Goal: Check status

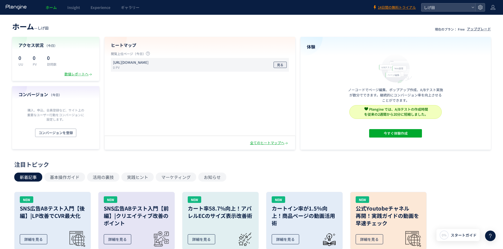
click at [282, 65] on span "見る" at bounding box center [280, 65] width 6 height 6
click at [77, 70] on div "アクセス状況 （[DATE]） 0 UU 0 PV 0 訪問数 数値レポートへ" at bounding box center [55, 59] width 87 height 44
click at [77, 74] on div "数値レポートへ" at bounding box center [78, 74] width 28 height 5
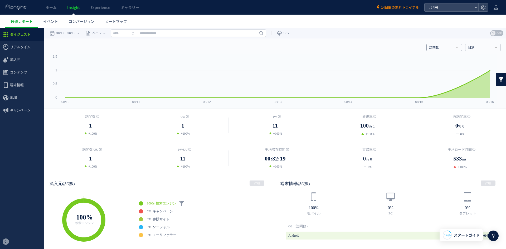
click at [454, 45] on h4 "訪問数" at bounding box center [445, 47] width 36 height 7
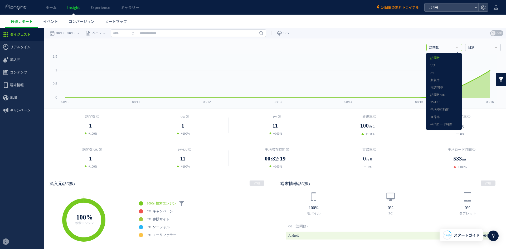
click at [454, 45] on h4 "訪問数" at bounding box center [445, 47] width 36 height 7
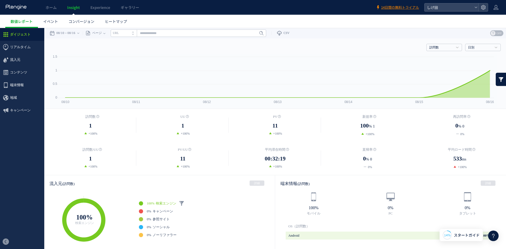
click at [491, 31] on icon at bounding box center [493, 33] width 5 height 5
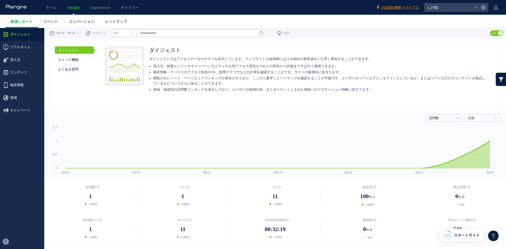
click at [493, 31] on span "ON" at bounding box center [495, 33] width 8 height 6
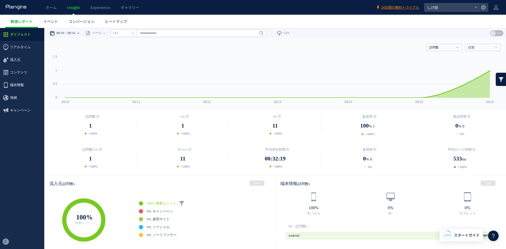
click at [75, 31] on time "08/16" at bounding box center [72, 33] width 8 height 11
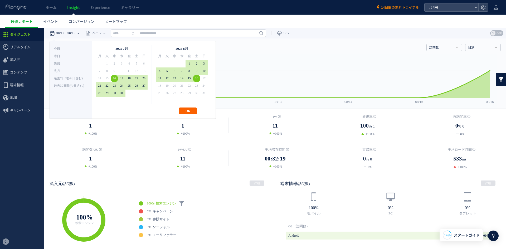
click at [187, 111] on button "OK" at bounding box center [188, 111] width 18 height 7
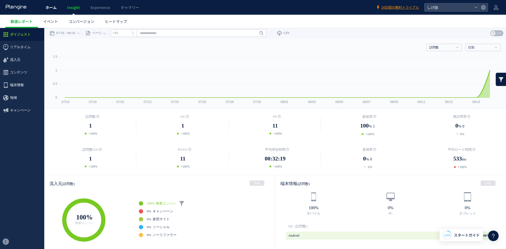
click at [50, 7] on span "ホーム" at bounding box center [51, 7] width 11 height 5
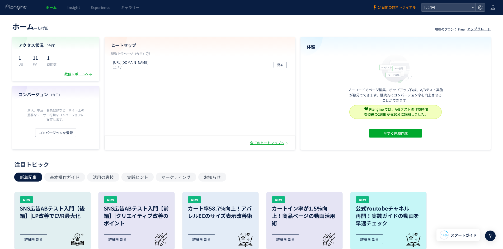
click at [395, 8] on span "14日間の無料トライアル" at bounding box center [396, 7] width 38 height 5
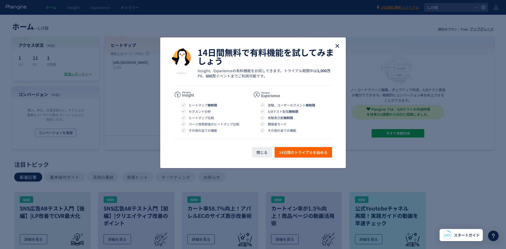
click at [339, 45] on use "close" at bounding box center [338, 46] width 4 height 4
